Goal: Transaction & Acquisition: Purchase product/service

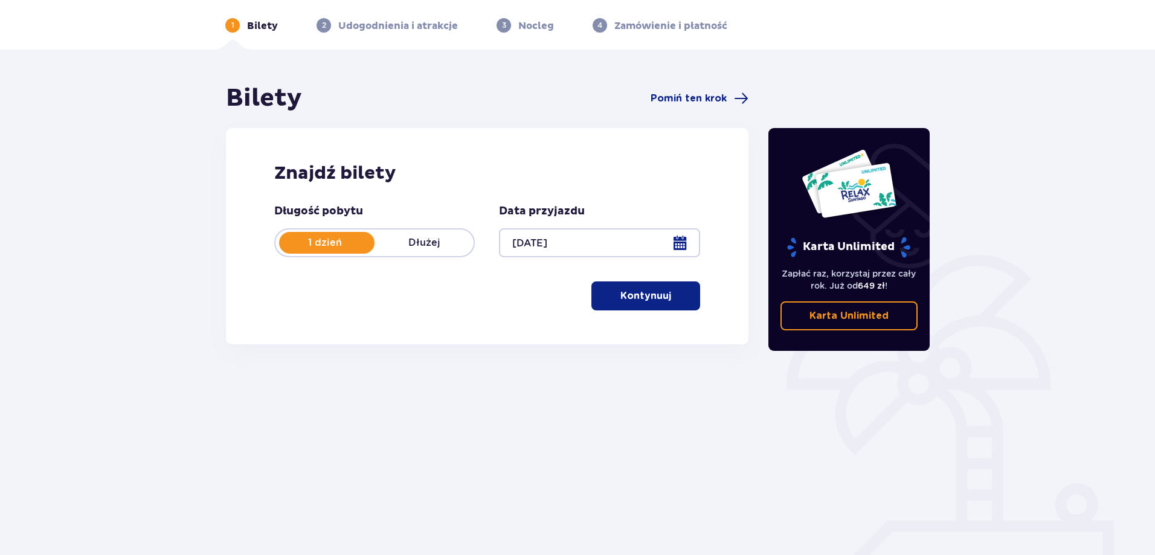
scroll to position [60, 0]
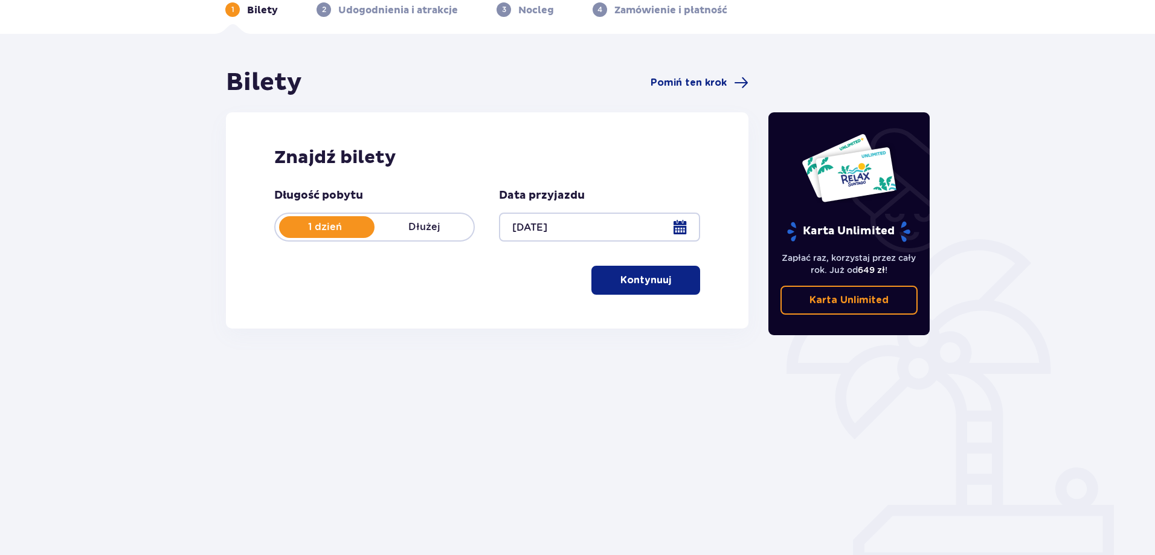
click at [644, 272] on button "Kontynuuj" at bounding box center [645, 280] width 109 height 29
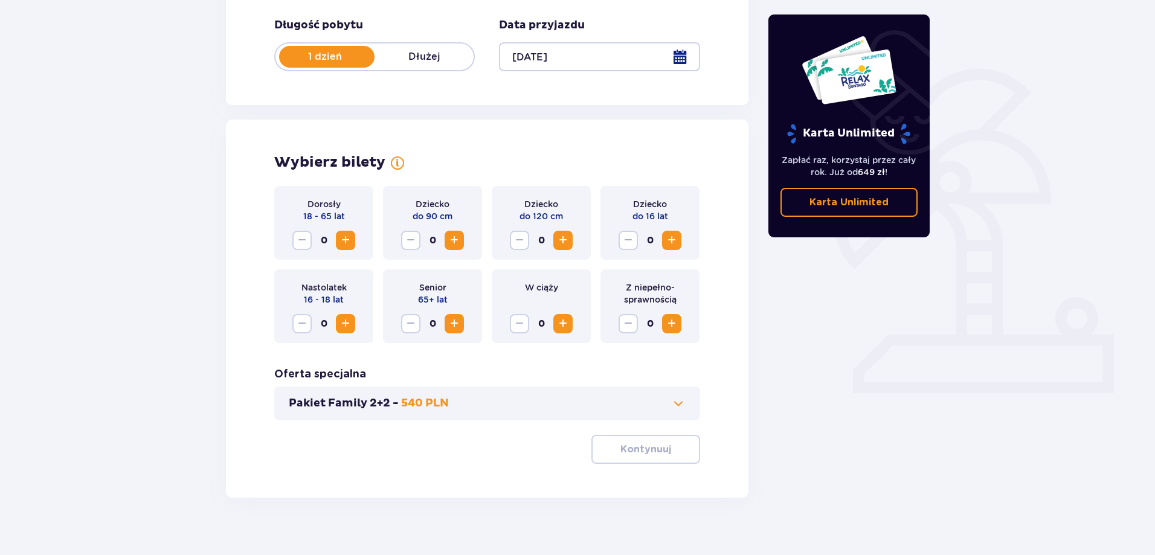
scroll to position [246, 0]
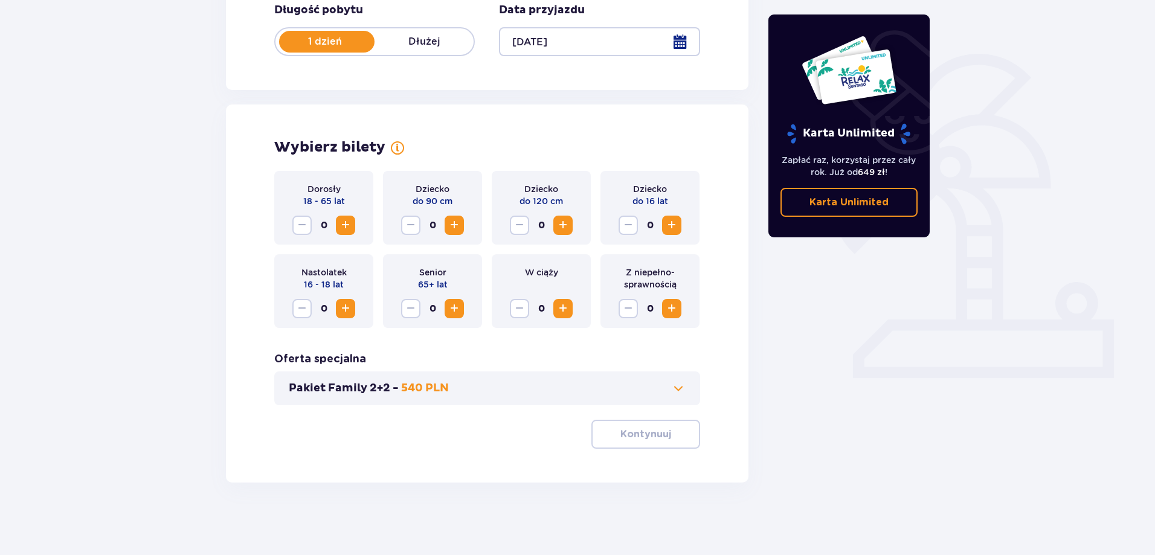
click at [341, 229] on span "Increase" at bounding box center [345, 225] width 14 height 14
click at [448, 221] on span "Increase" at bounding box center [454, 225] width 14 height 14
click at [561, 226] on span "Increase" at bounding box center [563, 225] width 14 height 14
click at [626, 432] on p "Kontynuuj" at bounding box center [645, 434] width 51 height 13
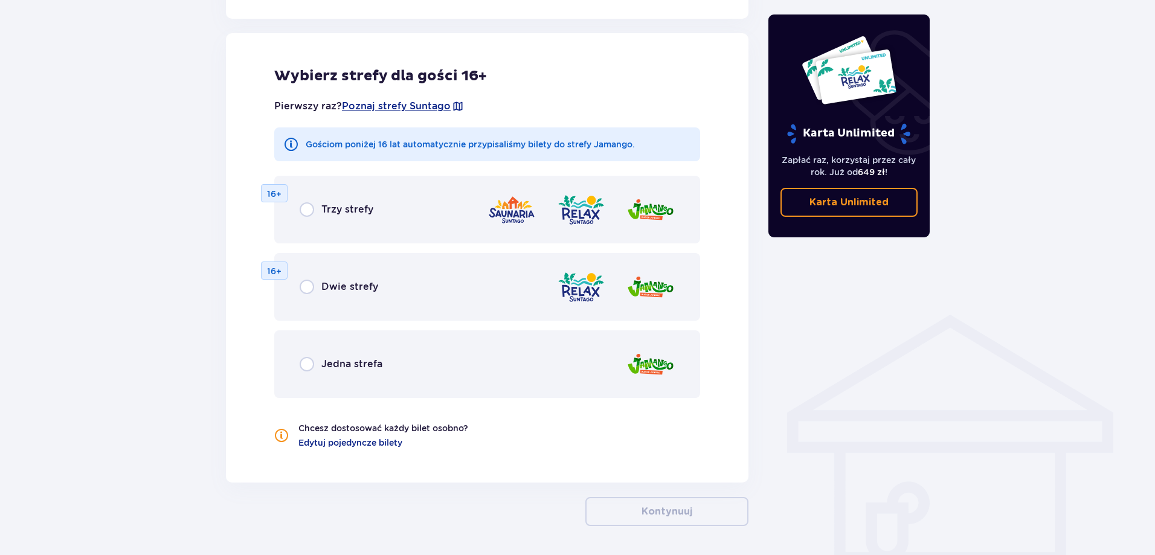
scroll to position [670, 0]
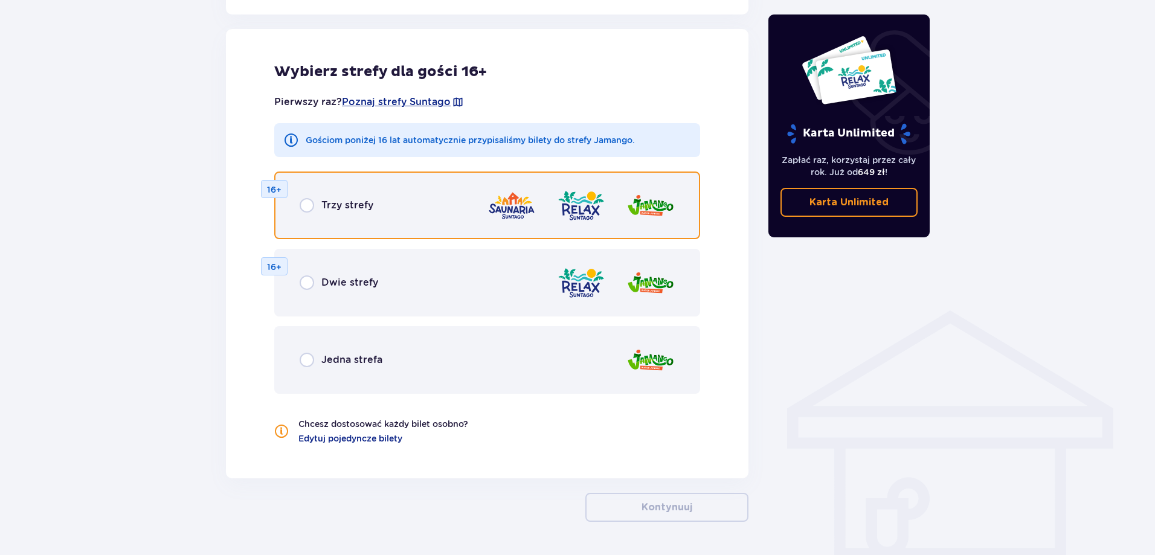
click at [310, 199] on input "radio" at bounding box center [307, 205] width 14 height 14
radio input "true"
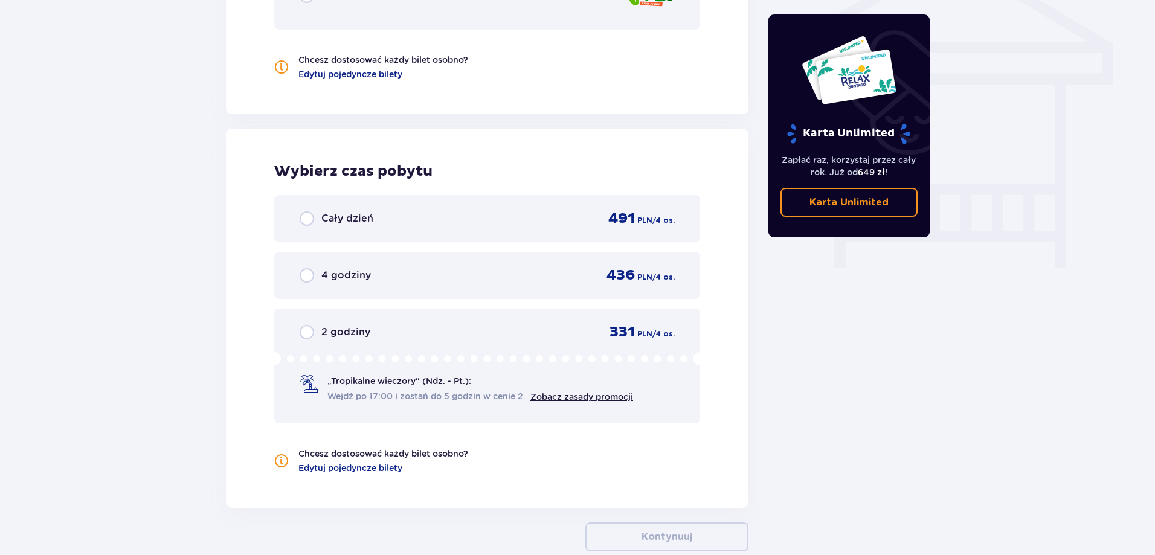
scroll to position [1104, 0]
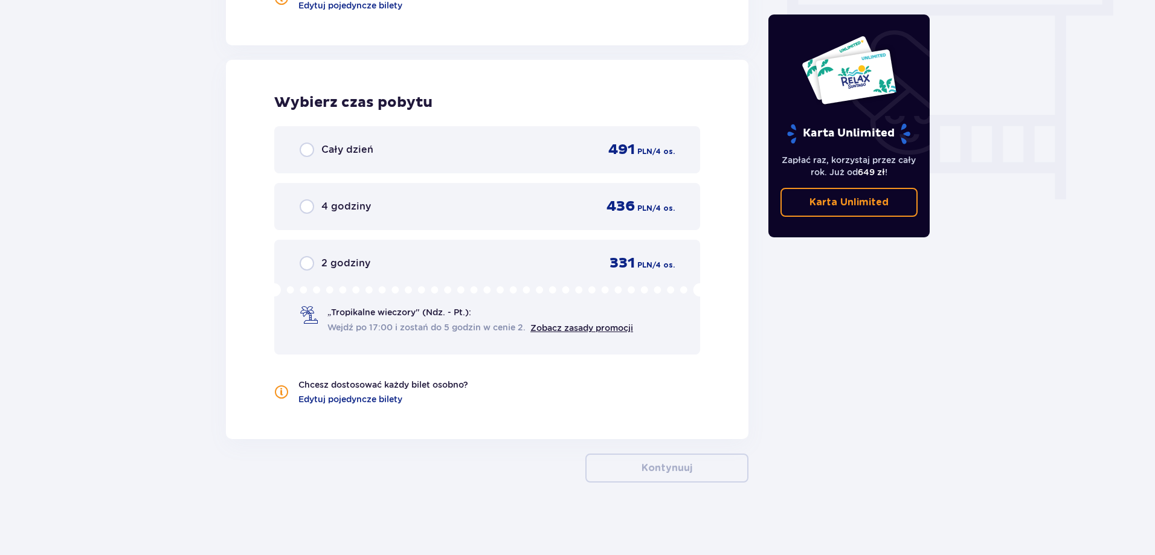
click at [495, 143] on div "Cały dzień 491 PLN / 4 os." at bounding box center [487, 150] width 375 height 18
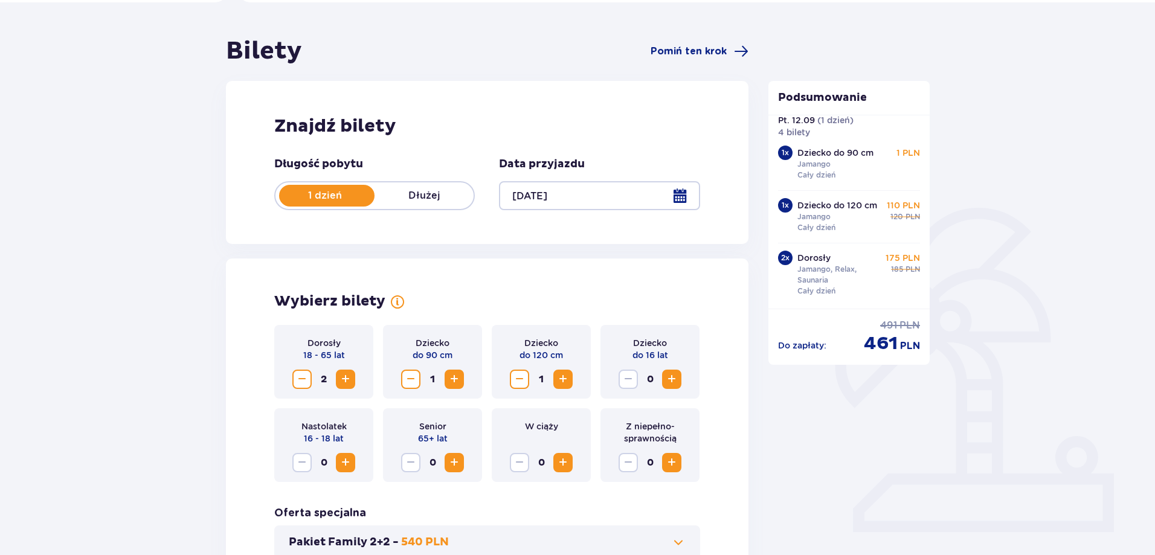
scroll to position [0, 0]
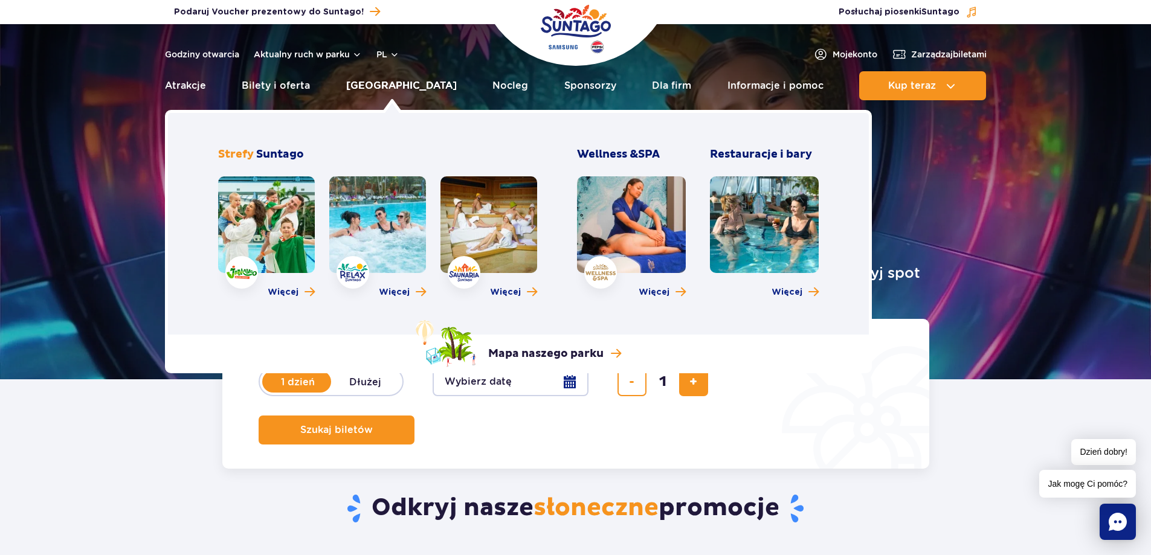
click at [378, 81] on link "[GEOGRAPHIC_DATA]" at bounding box center [401, 85] width 111 height 29
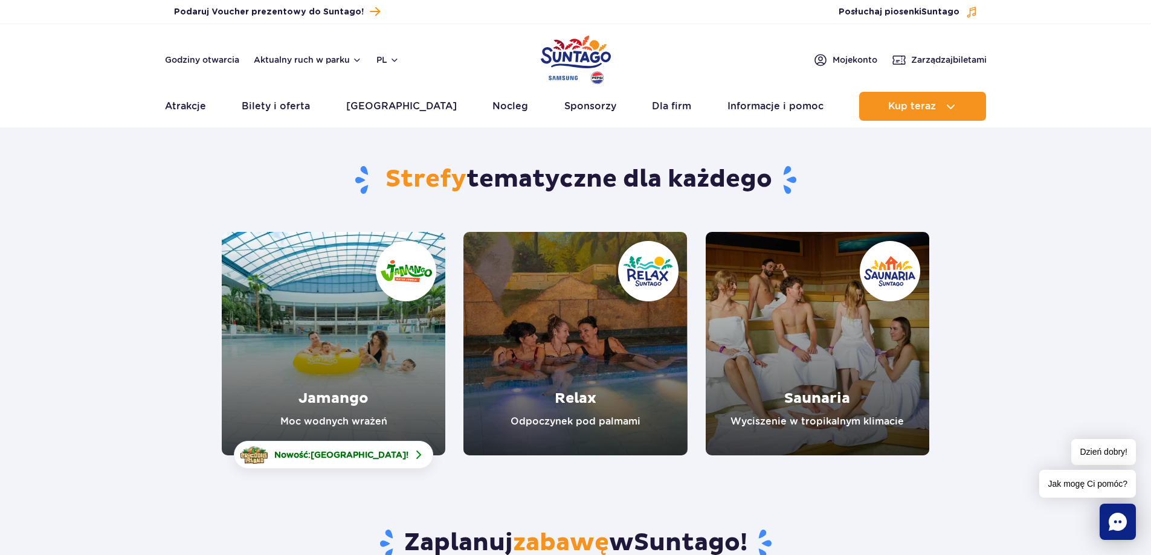
click at [382, 335] on link "Jamango" at bounding box center [333, 343] width 223 height 223
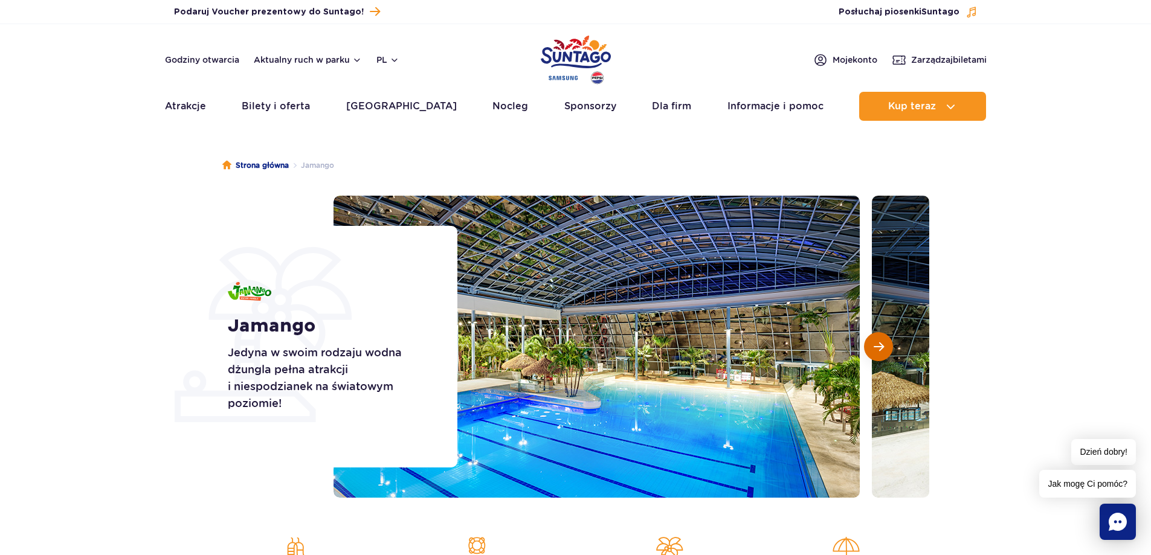
click at [875, 342] on span "Następny slajd" at bounding box center [878, 346] width 10 height 11
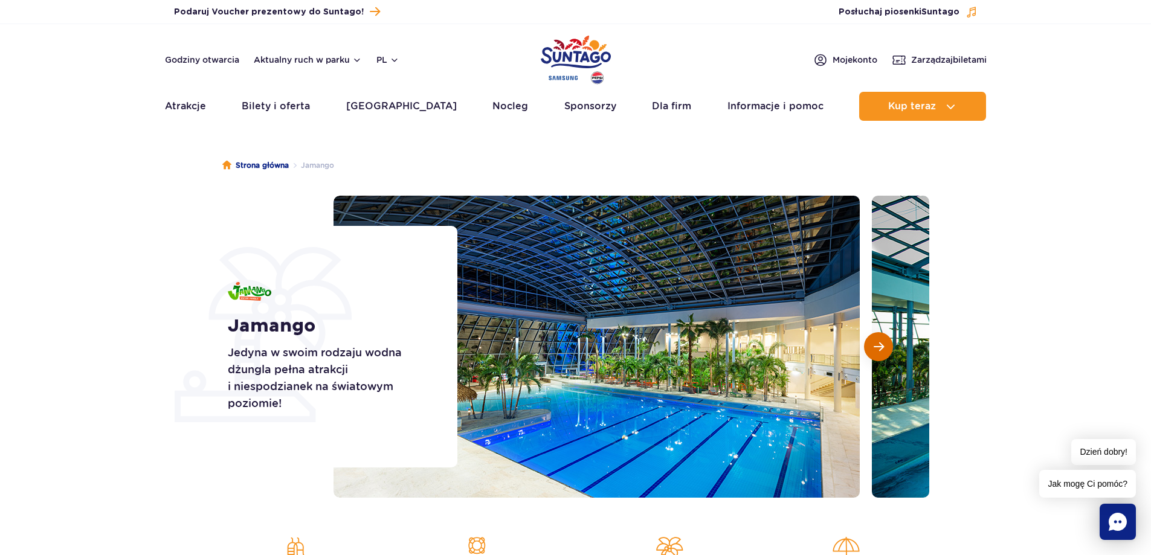
click at [875, 342] on span "Następny slajd" at bounding box center [878, 346] width 10 height 11
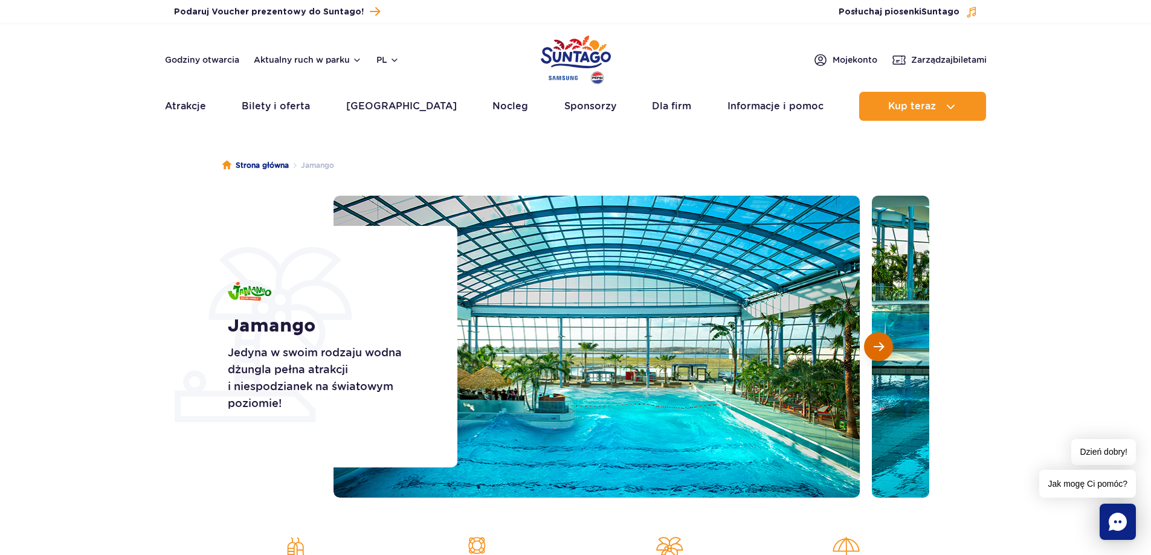
click at [875, 342] on span "Następny slajd" at bounding box center [878, 346] width 10 height 11
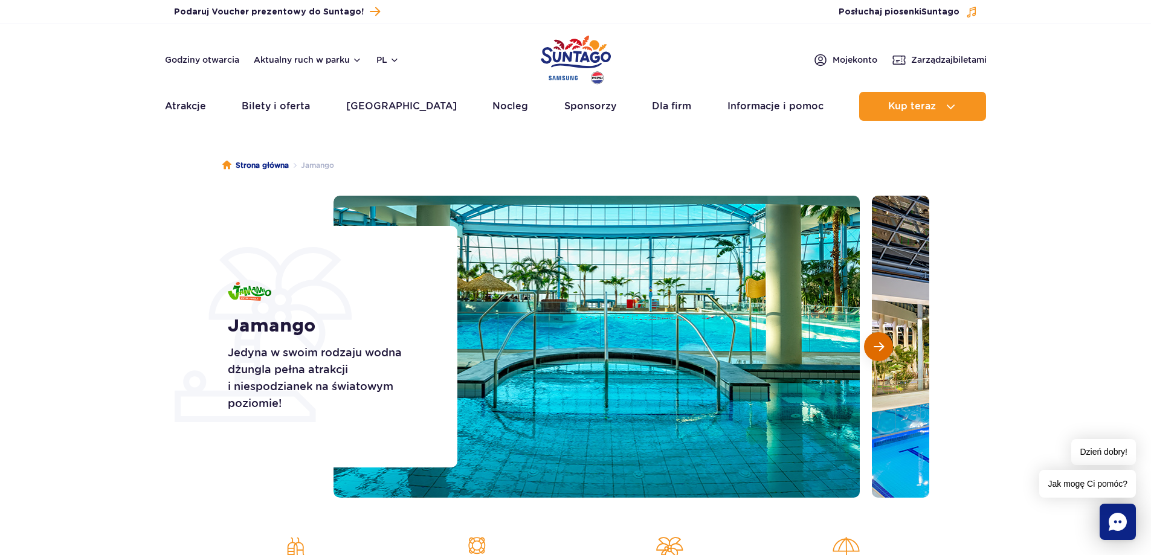
click at [875, 342] on span "Następny slajd" at bounding box center [878, 346] width 10 height 11
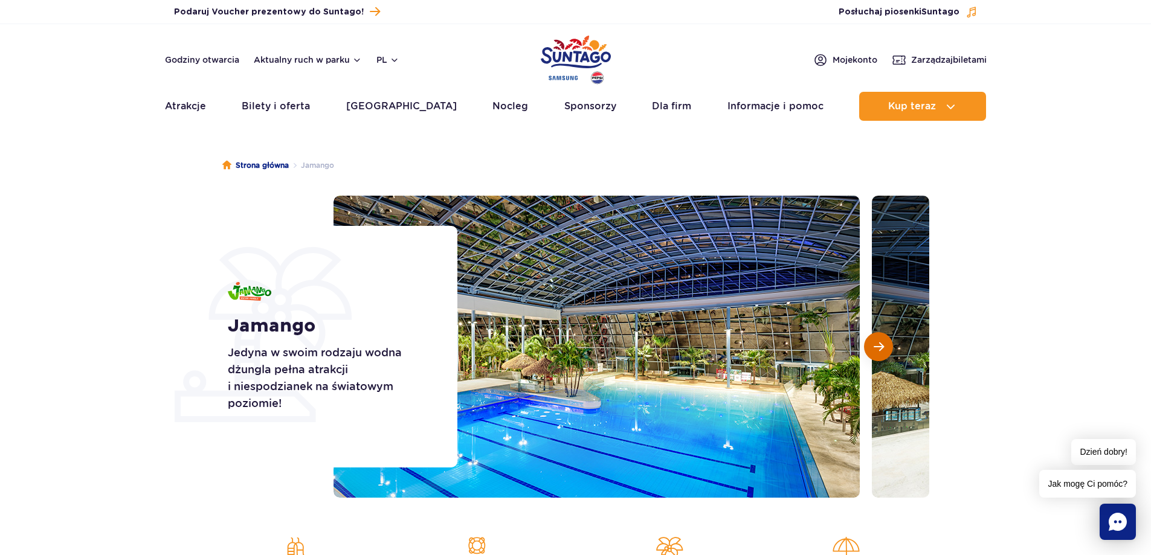
click at [875, 342] on span "Następny slajd" at bounding box center [878, 346] width 10 height 11
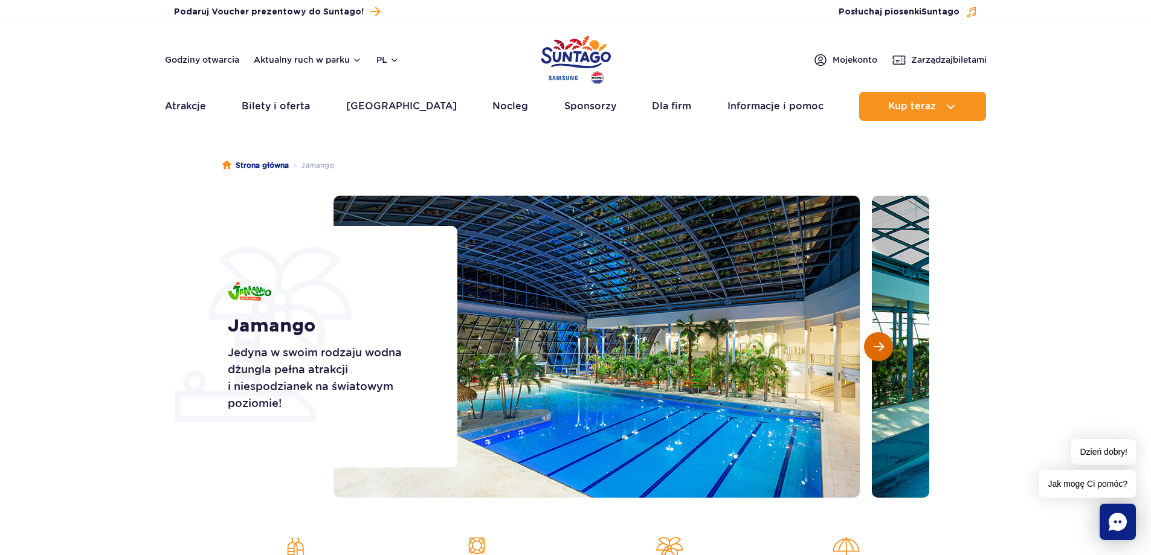
click at [878, 347] on span "Następny slajd" at bounding box center [878, 346] width 10 height 11
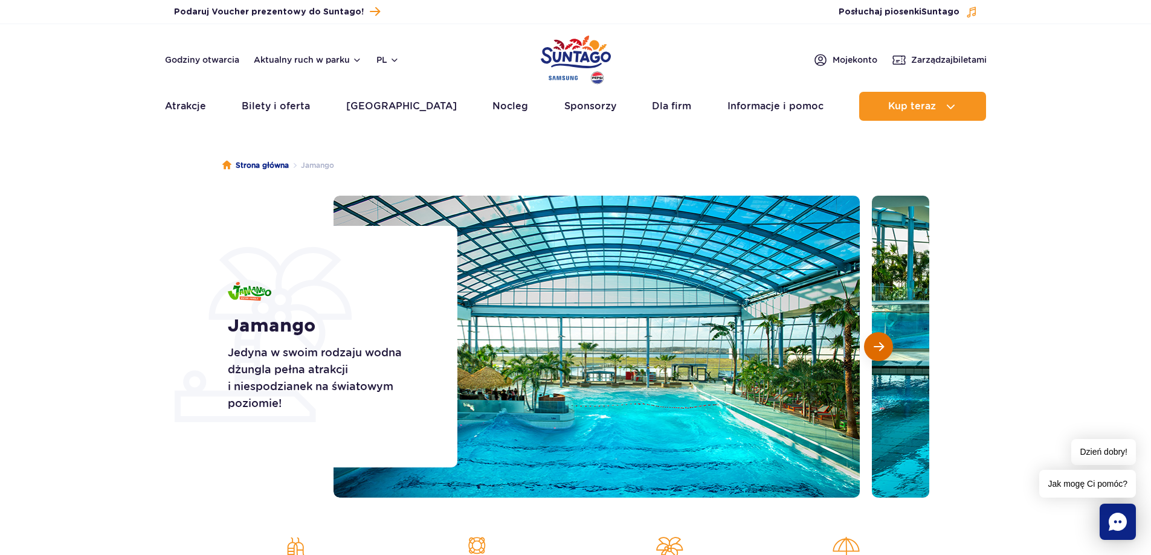
click at [878, 347] on span "Następny slajd" at bounding box center [878, 346] width 10 height 11
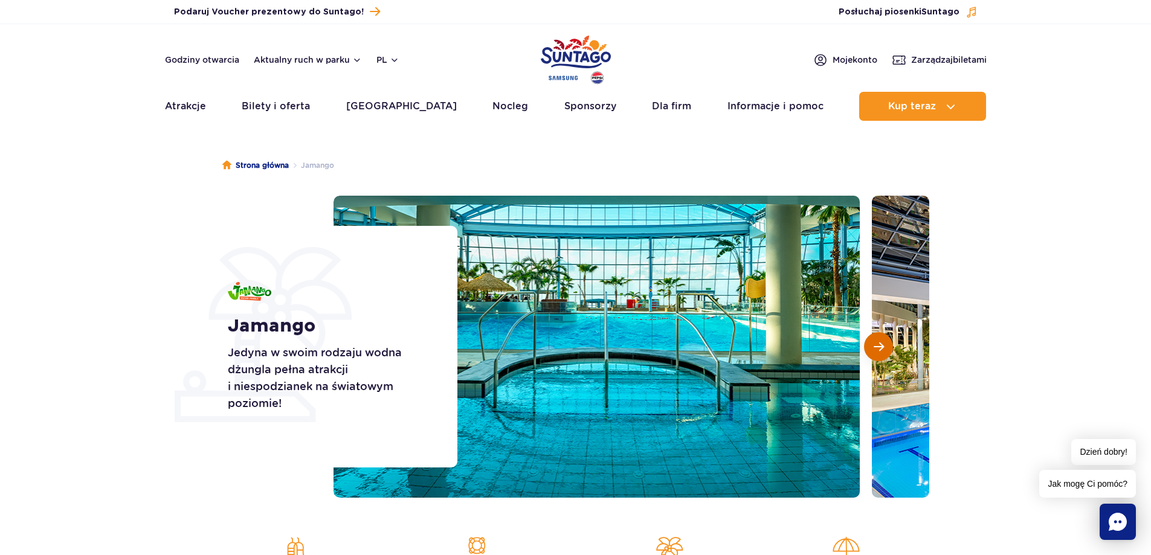
click at [878, 347] on span "Następny slajd" at bounding box center [878, 346] width 10 height 11
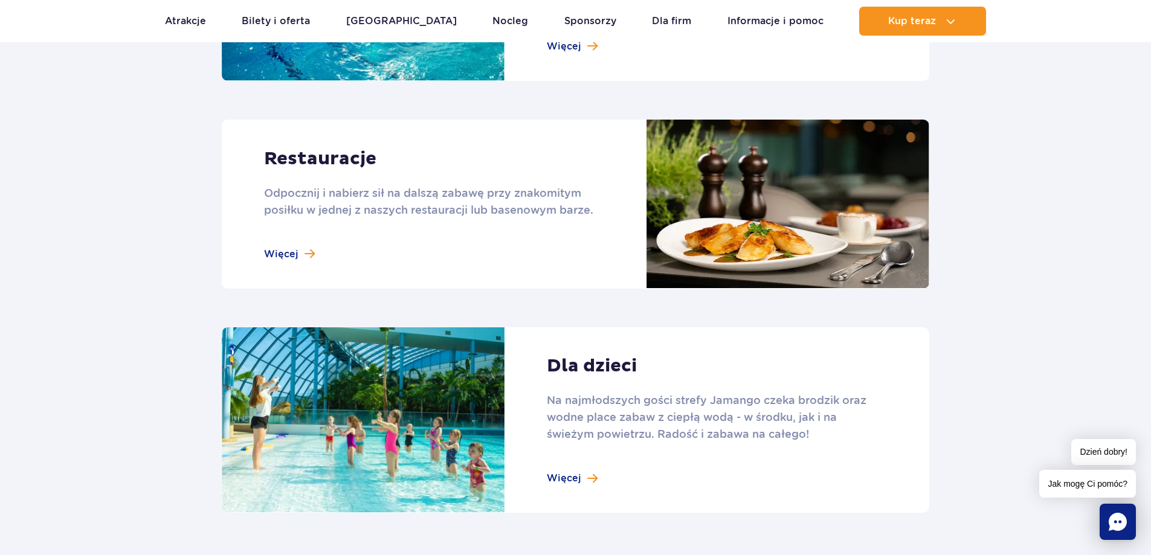
scroll to position [1570, 0]
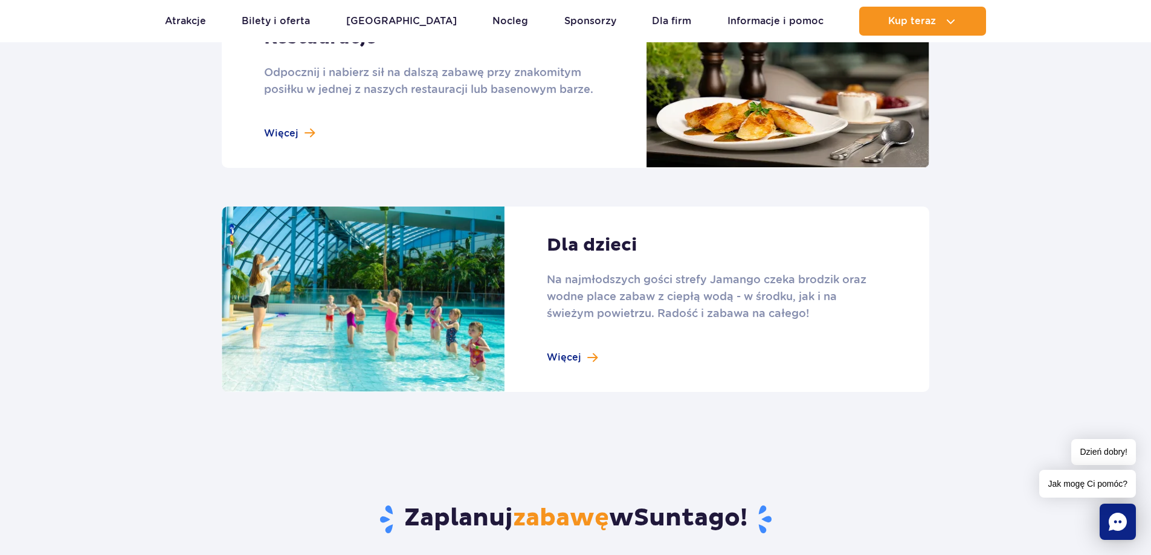
click at [573, 351] on link at bounding box center [575, 300] width 707 height 186
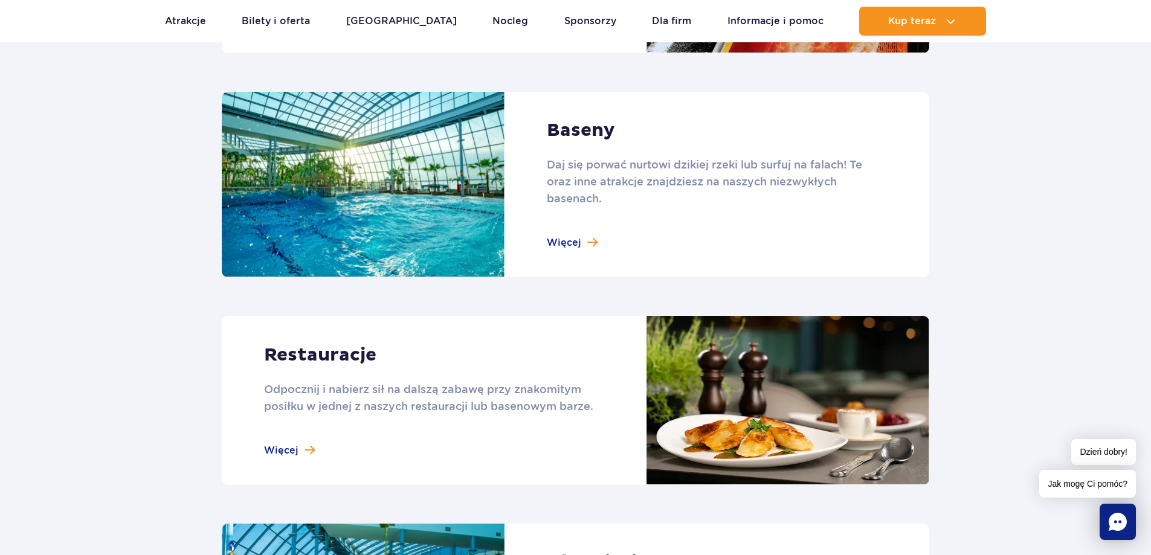
scroll to position [1148, 0]
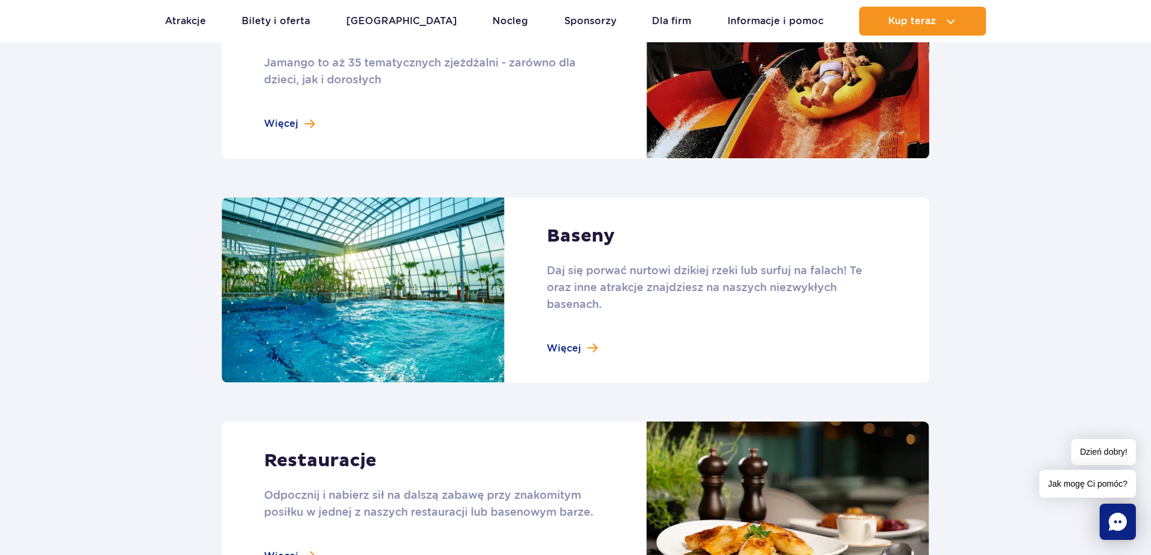
click at [684, 259] on link at bounding box center [575, 291] width 707 height 186
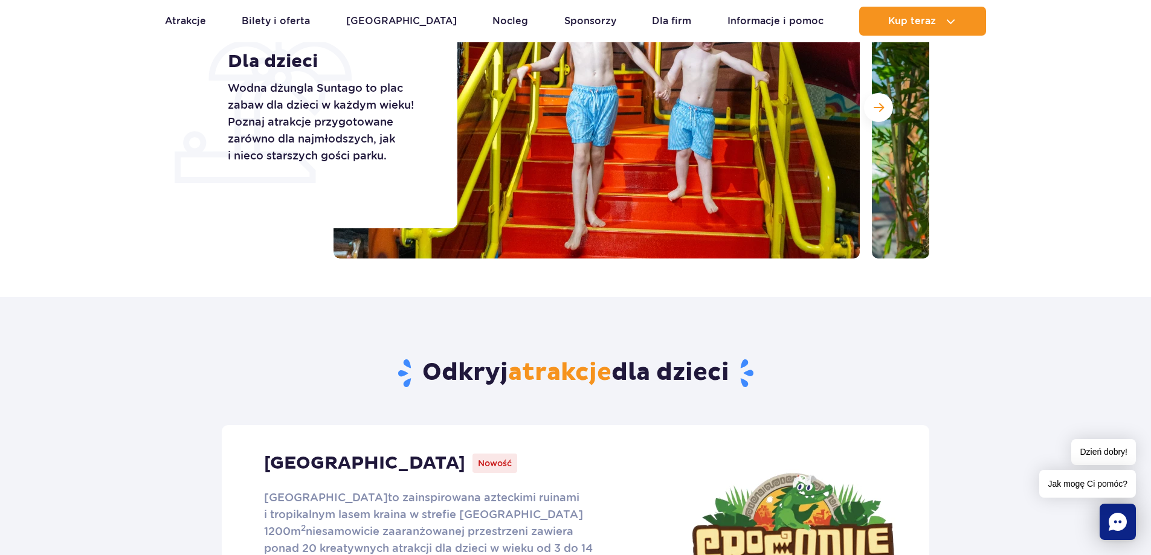
scroll to position [121, 0]
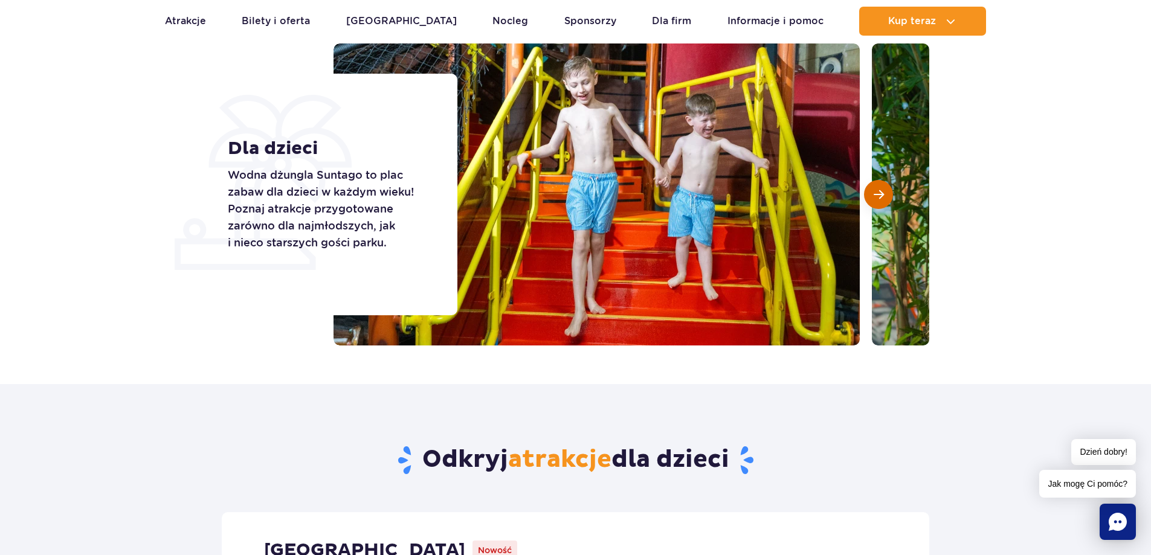
click at [874, 194] on span "Następny slajd" at bounding box center [878, 194] width 10 height 11
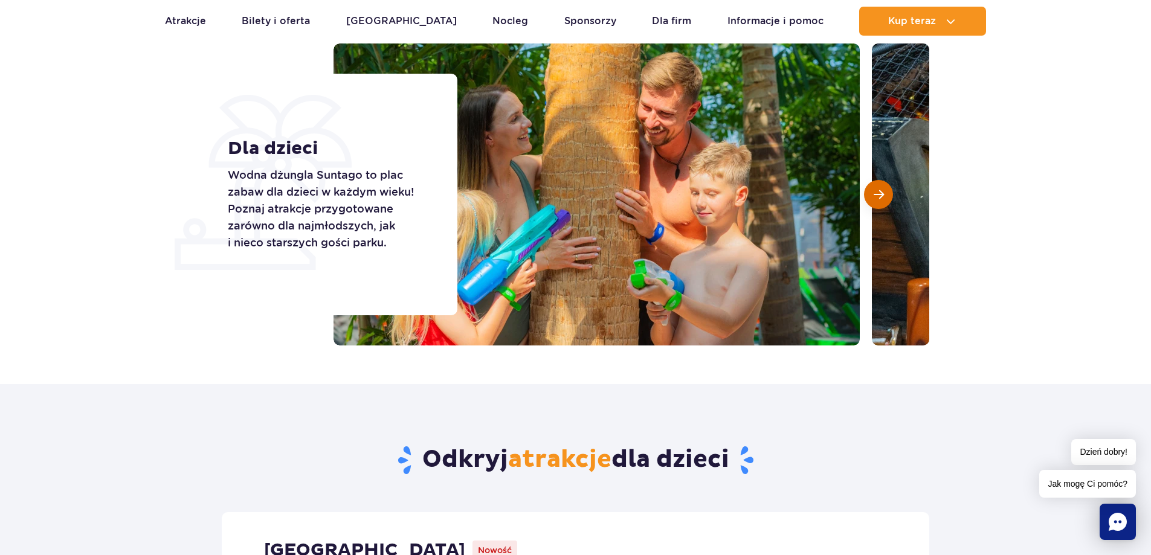
click at [874, 194] on span "Następny slajd" at bounding box center [878, 194] width 10 height 11
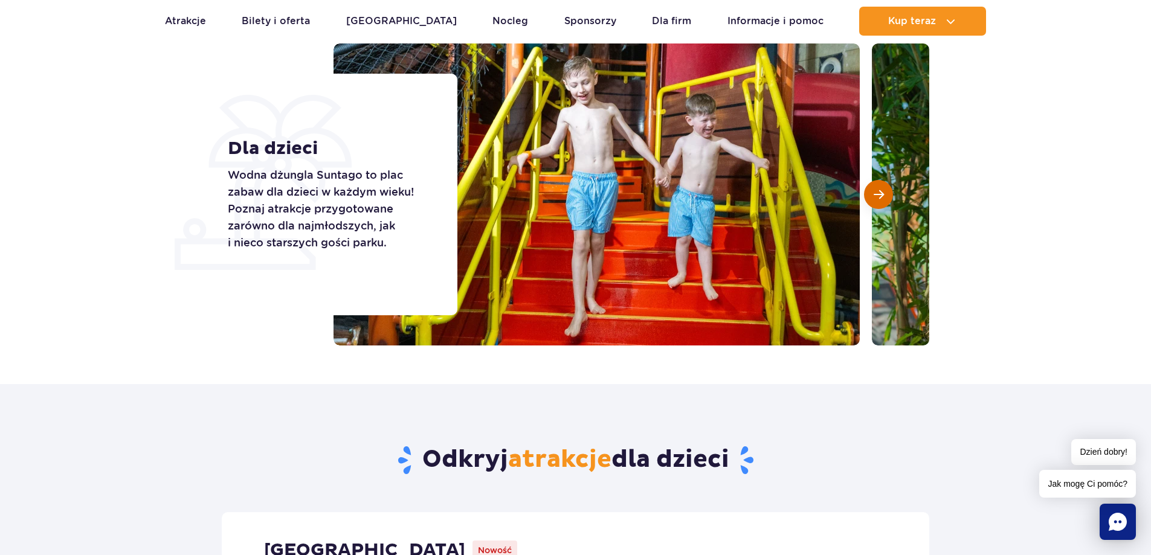
click at [874, 194] on span "Następny slajd" at bounding box center [878, 194] width 10 height 11
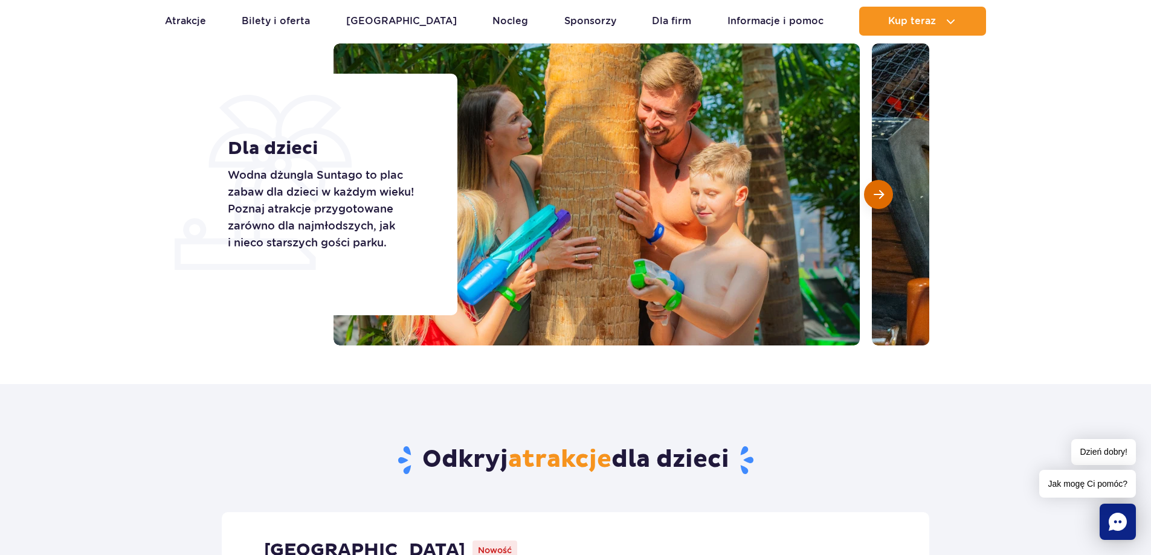
click at [874, 194] on span "Następny slajd" at bounding box center [878, 194] width 10 height 11
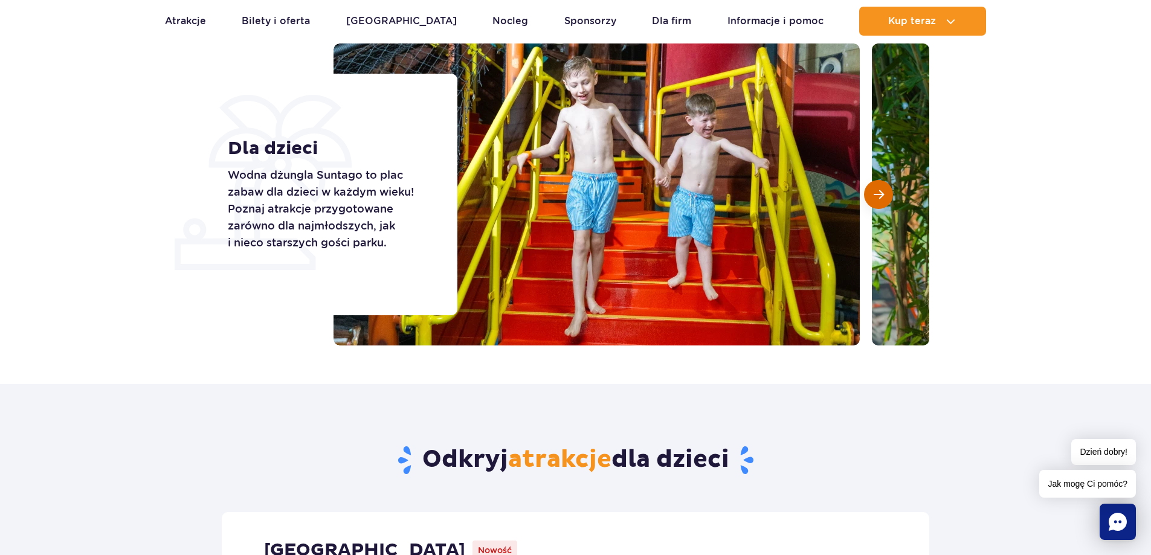
click at [874, 194] on span "Następny slajd" at bounding box center [878, 194] width 10 height 11
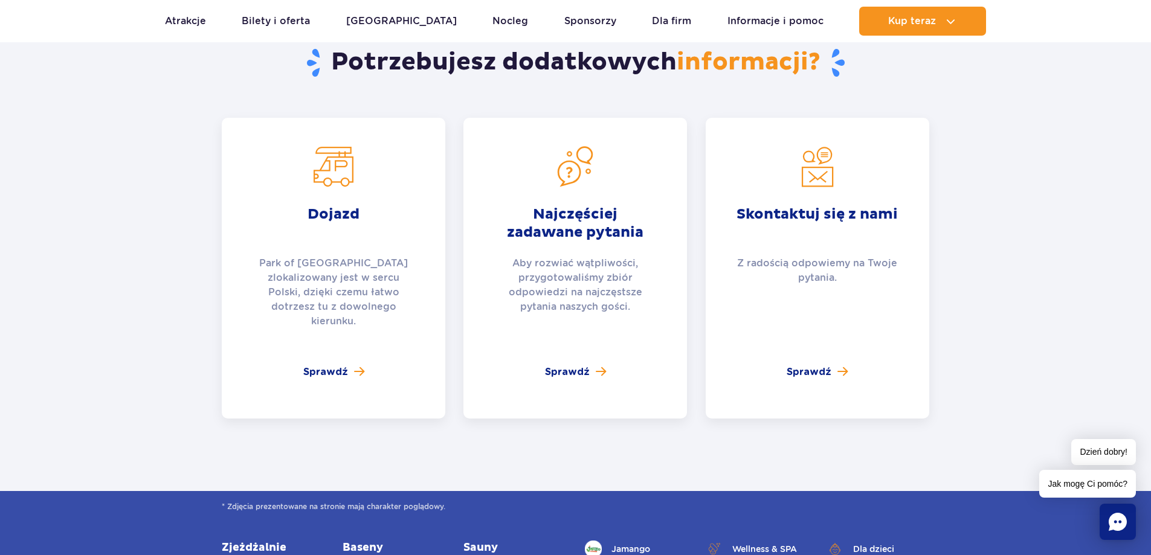
scroll to position [1872, 0]
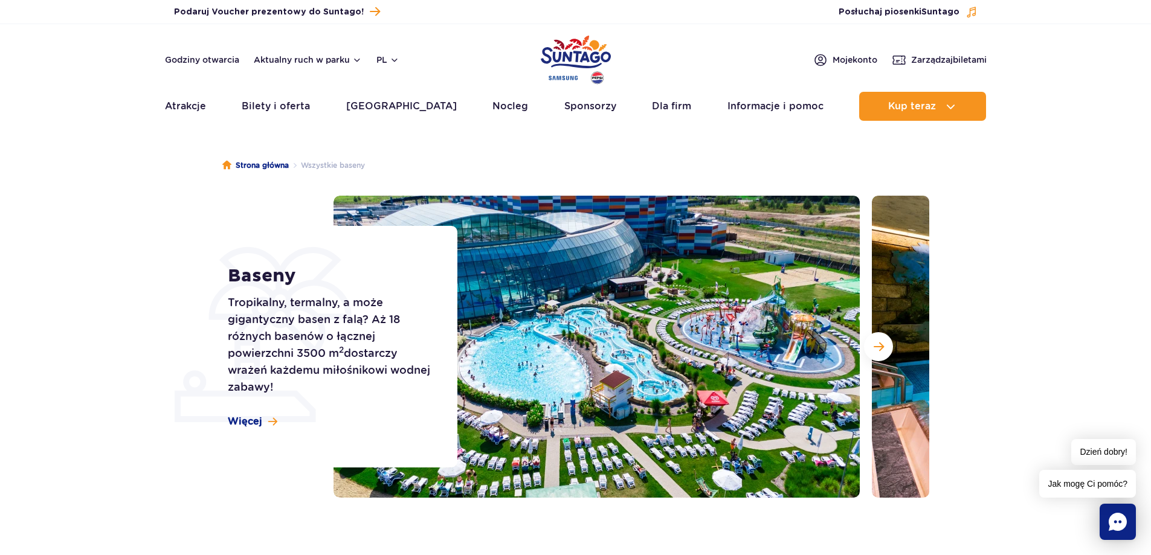
scroll to position [60, 0]
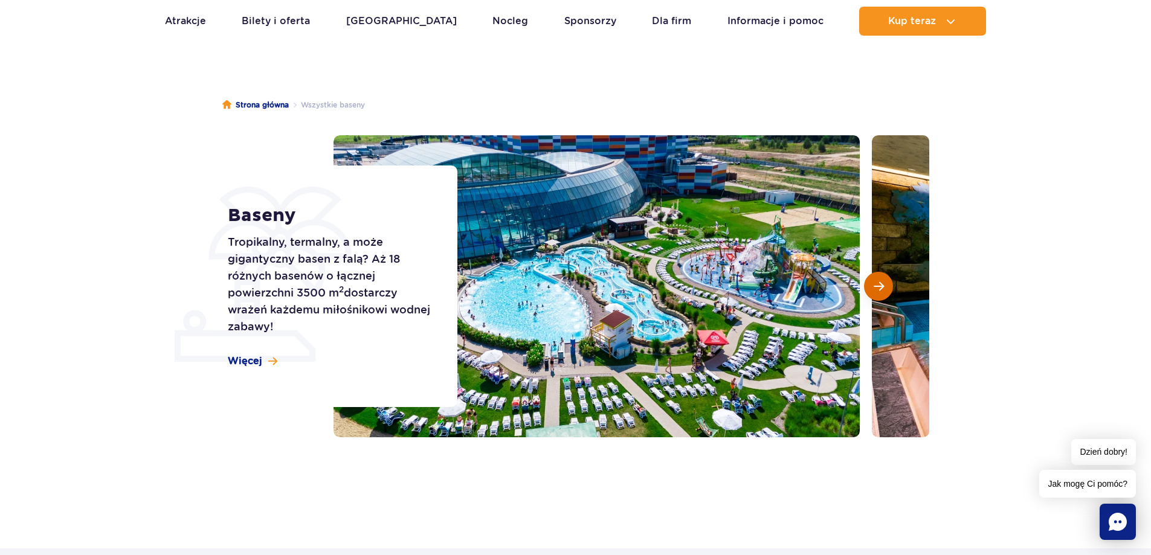
click at [881, 290] on span "Następny slajd" at bounding box center [878, 286] width 10 height 11
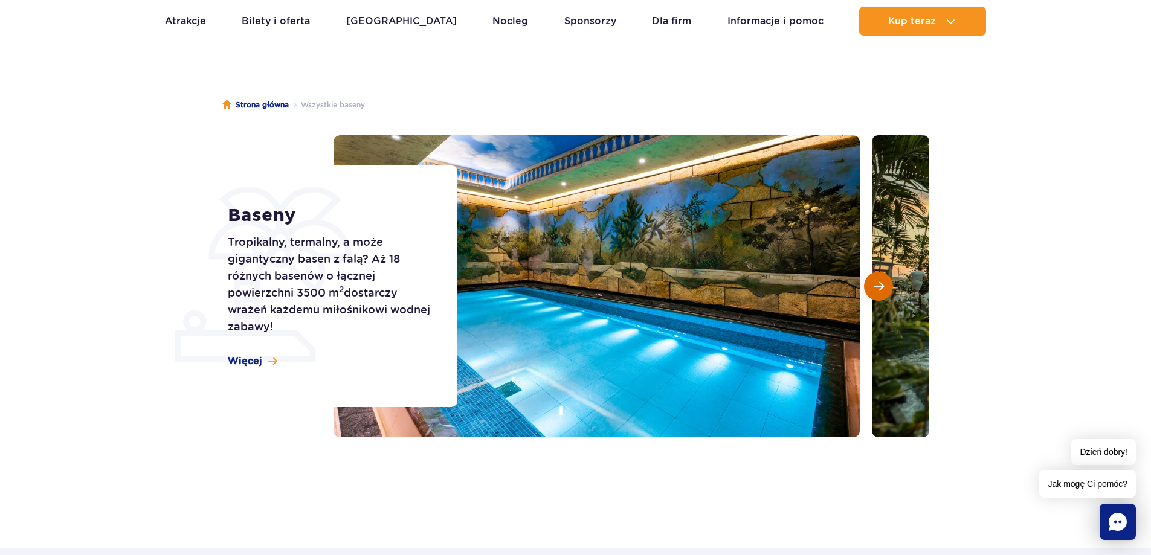
click at [881, 290] on span "Następny slajd" at bounding box center [878, 286] width 10 height 11
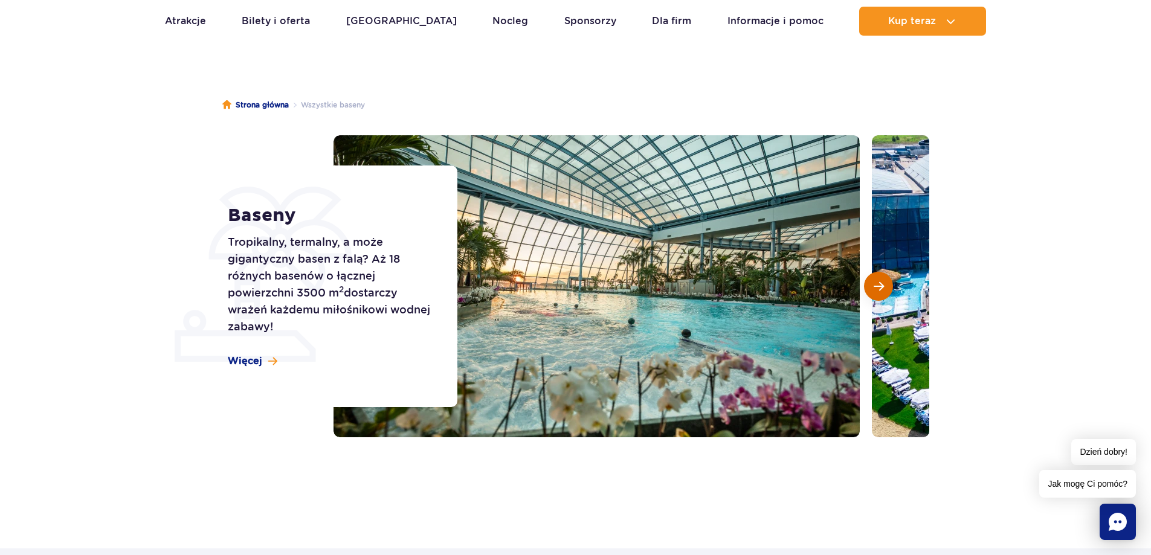
click at [881, 290] on span "Następny slajd" at bounding box center [878, 286] width 10 height 11
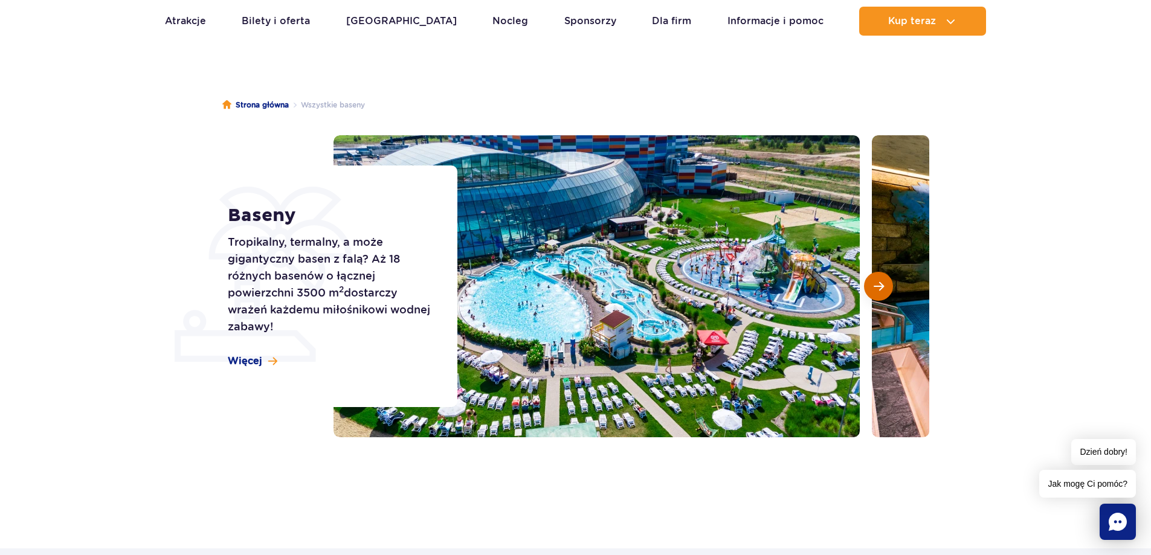
click at [881, 290] on span "Następny slajd" at bounding box center [878, 286] width 10 height 11
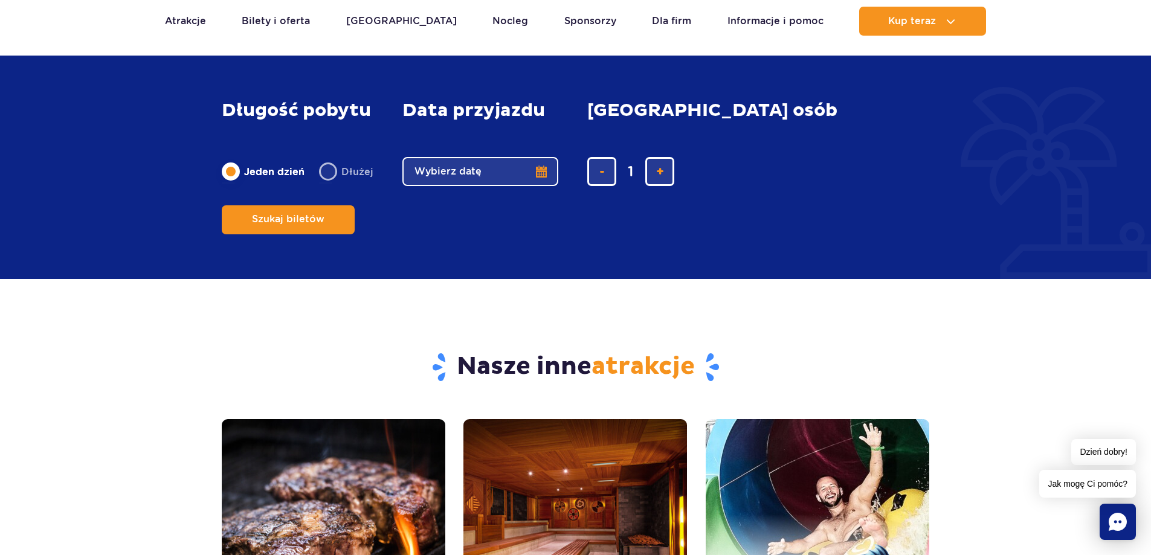
scroll to position [2379, 0]
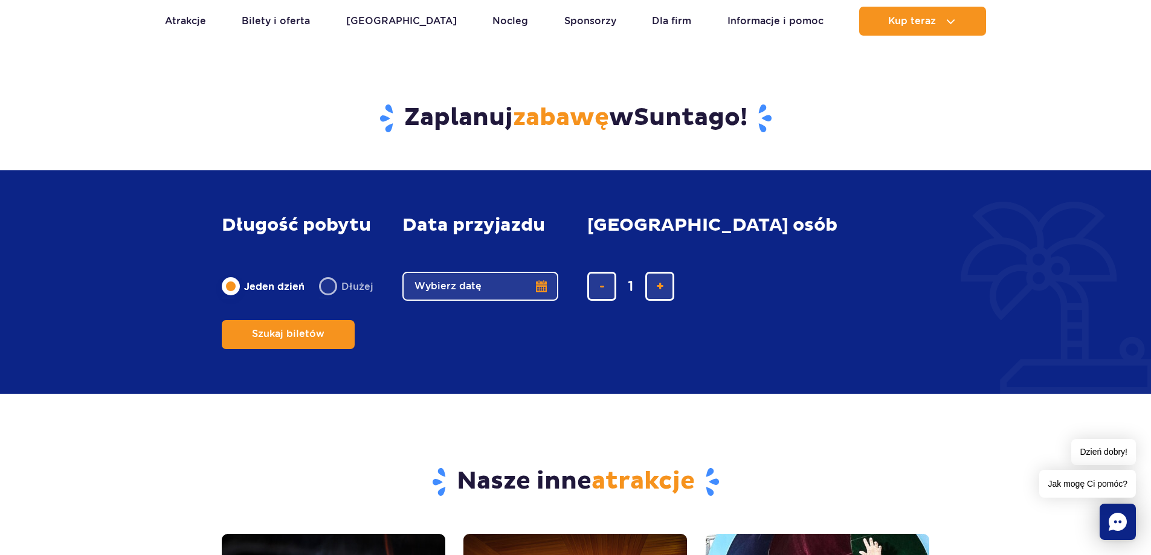
drag, startPoint x: 983, startPoint y: 268, endPoint x: 990, endPoint y: 248, distance: 21.0
click at [990, 249] on div "Długość pobytu długość pobytu w głównej treści Jeden dzień Dłużej Data przyjazd…" at bounding box center [575, 281] width 1151 height 223
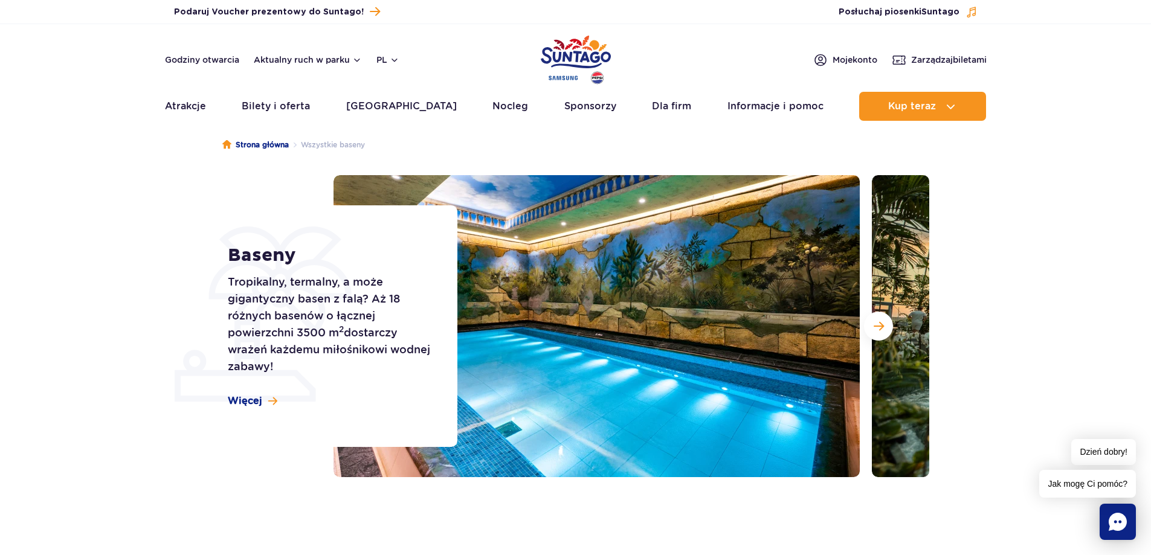
scroll to position [0, 0]
